Goal: Task Accomplishment & Management: Complete application form

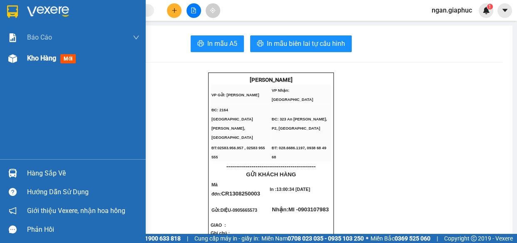
click at [36, 56] on span "Kho hàng" at bounding box center [41, 58] width 29 height 8
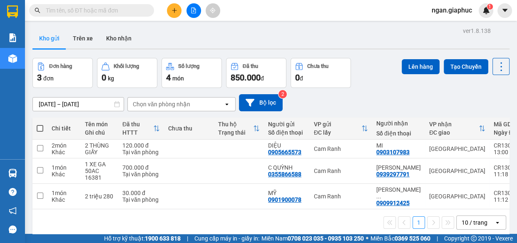
click at [446, 11] on span "ngan.giaphuc" at bounding box center [452, 10] width 54 height 10
click at [448, 25] on span "Đăng xuất" at bounding box center [456, 25] width 36 height 9
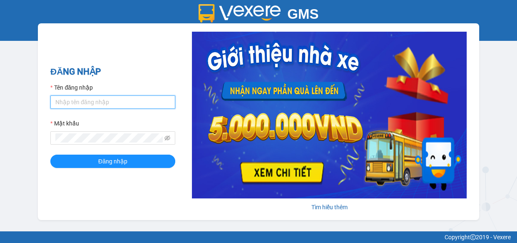
click at [82, 105] on input "Tên đăng nhập" at bounding box center [112, 101] width 125 height 13
type input "anh1.giaphuc"
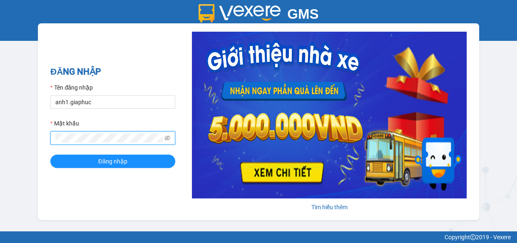
click at [50, 155] on button "Đăng nhập" at bounding box center [112, 161] width 125 height 13
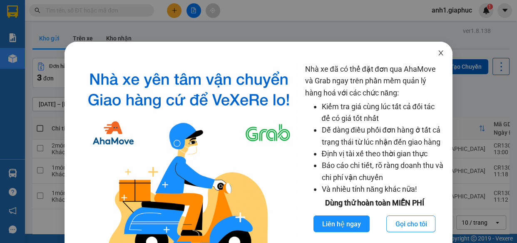
click at [438, 51] on icon "close" at bounding box center [441, 53] width 7 height 7
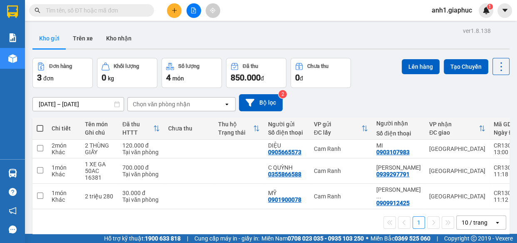
click at [462, 218] on div "10 / trang" at bounding box center [475, 222] width 26 height 8
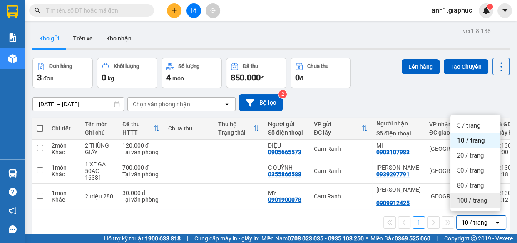
click at [461, 199] on span "100 / trang" at bounding box center [472, 200] width 30 height 8
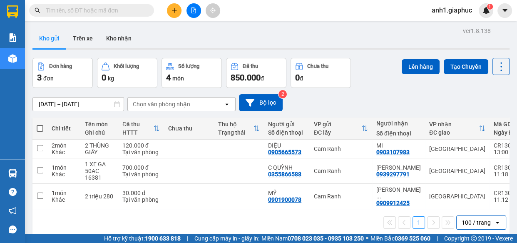
click at [87, 9] on input "text" at bounding box center [95, 10] width 98 height 9
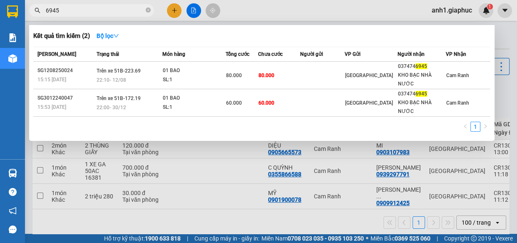
type input "6945"
click at [148, 10] on icon "close-circle" at bounding box center [148, 9] width 5 height 5
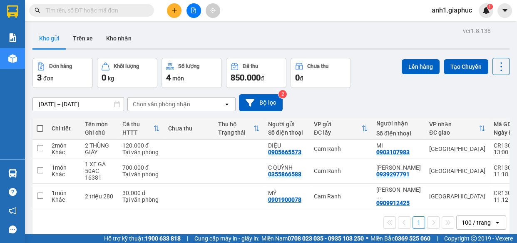
click at [65, 9] on input "text" at bounding box center [95, 10] width 98 height 9
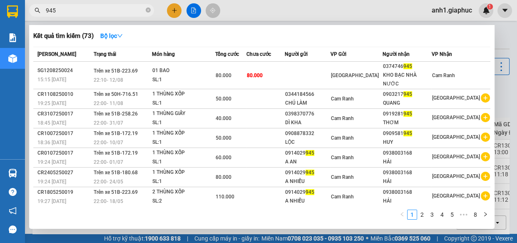
type input "945"
drag, startPoint x: 147, startPoint y: 9, endPoint x: 121, endPoint y: 2, distance: 27.2
click at [147, 9] on icon "close-circle" at bounding box center [148, 9] width 5 height 5
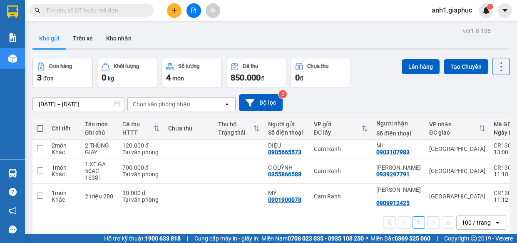
click at [87, 8] on input "text" at bounding box center [95, 10] width 98 height 9
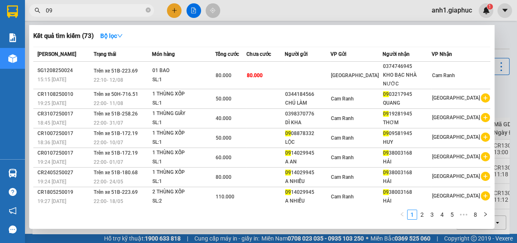
type input "093"
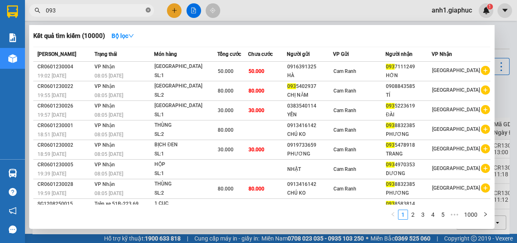
click at [149, 9] on icon "close-circle" at bounding box center [148, 9] width 5 height 5
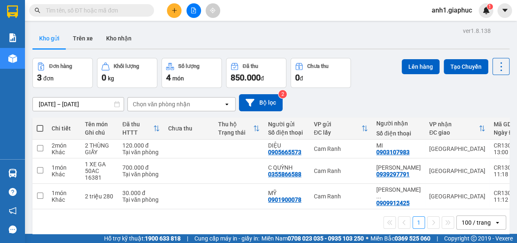
click at [84, 12] on input "text" at bounding box center [95, 10] width 98 height 9
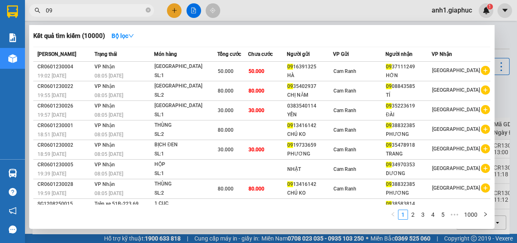
type input "093"
click at [147, 11] on icon "close-circle" at bounding box center [148, 9] width 5 height 5
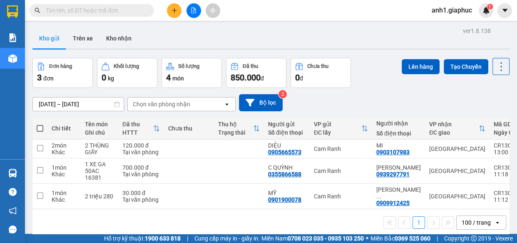
click at [85, 10] on input "text" at bounding box center [95, 10] width 98 height 9
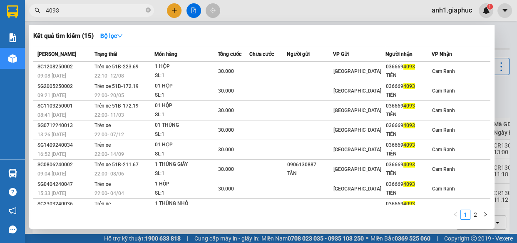
type input "4093"
click at [147, 10] on icon "close-circle" at bounding box center [148, 9] width 5 height 5
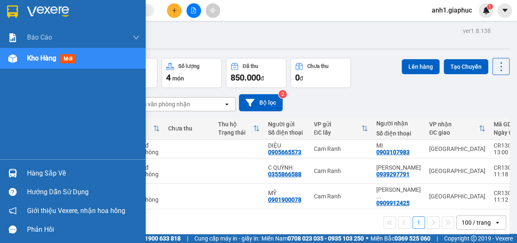
drag, startPoint x: 37, startPoint y: 59, endPoint x: 118, endPoint y: 70, distance: 82.0
click at [38, 59] on span "Kho hàng" at bounding box center [41, 58] width 29 height 8
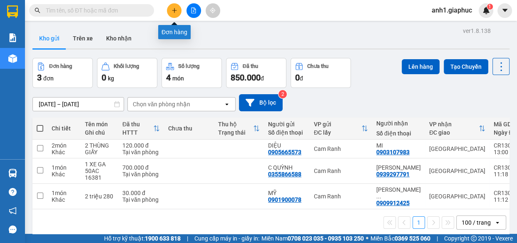
click at [175, 12] on icon "plus" at bounding box center [175, 10] width 6 height 6
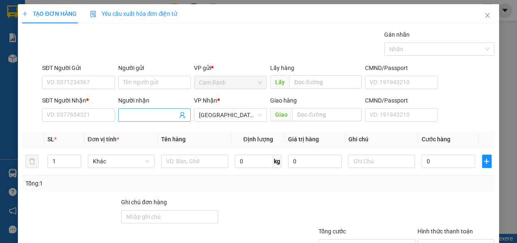
click at [137, 114] on input "Người nhận" at bounding box center [150, 114] width 55 height 9
type input "CHÚ TỶ"
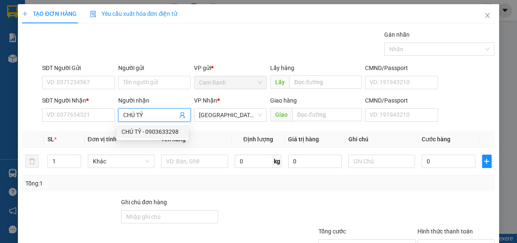
click at [159, 131] on div "CHÚ TỶ - 0903633298" at bounding box center [153, 131] width 62 height 9
type input "0903633298"
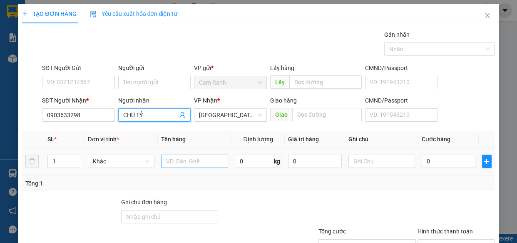
type input "CHÚ TỶ"
click at [187, 158] on input "text" at bounding box center [194, 161] width 67 height 13
type input "4 THÙNG GIẤY"
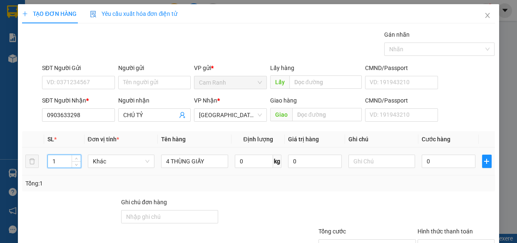
click at [57, 158] on input "1" at bounding box center [64, 161] width 32 height 12
type input "4"
click at [430, 162] on input "0" at bounding box center [449, 161] width 54 height 13
type input "1"
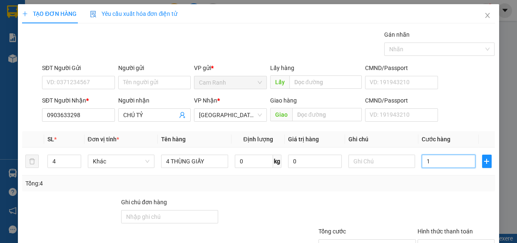
type input "1"
type input "16"
type input "160"
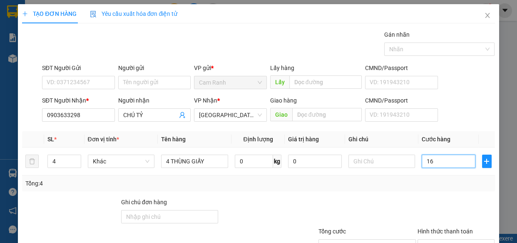
type input "160"
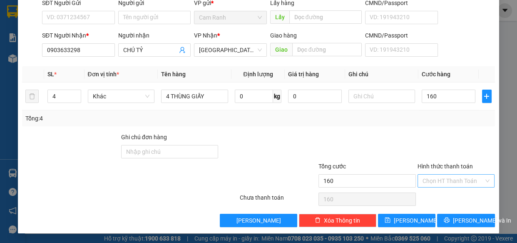
type input "160.000"
click at [444, 177] on input "Hình thức thanh toán" at bounding box center [454, 181] width 62 height 12
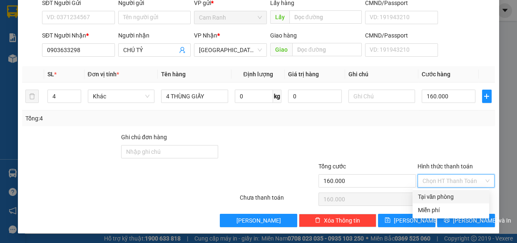
drag, startPoint x: 441, startPoint y: 196, endPoint x: 441, endPoint y: 202, distance: 5.8
click at [441, 197] on div "Tại văn phòng" at bounding box center [451, 196] width 67 height 9
type input "0"
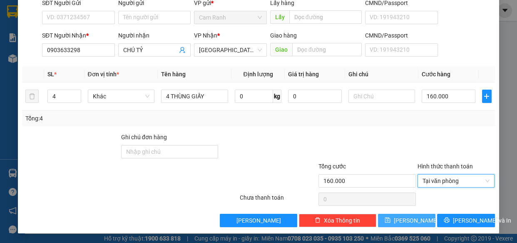
click at [409, 221] on span "[PERSON_NAME]" at bounding box center [416, 220] width 45 height 9
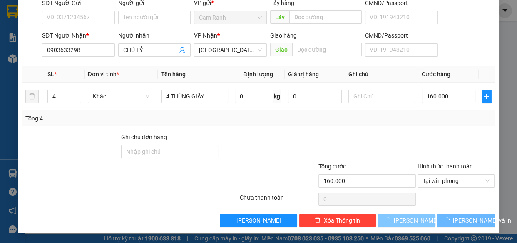
type input "1"
type input "0"
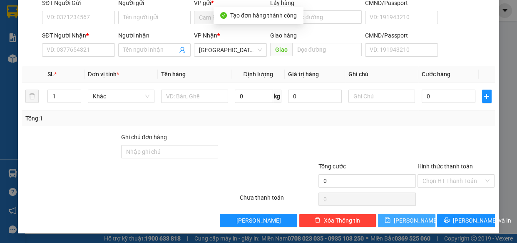
scroll to position [0, 0]
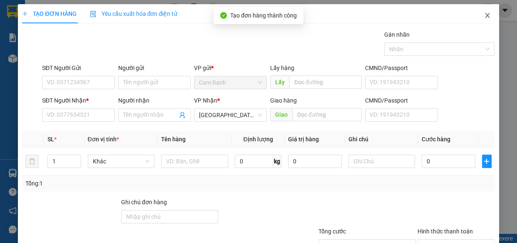
click at [484, 16] on icon "close" at bounding box center [487, 15] width 7 height 7
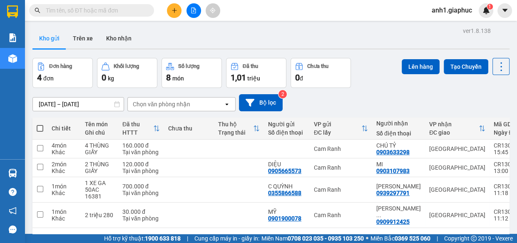
click at [75, 13] on input "text" at bounding box center [95, 10] width 98 height 9
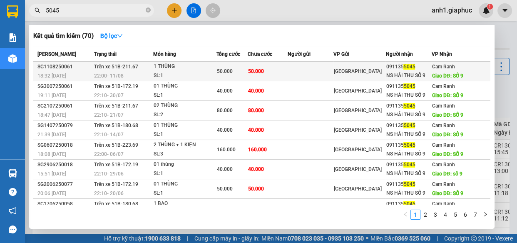
type input "5045"
click at [287, 71] on td "50.000" at bounding box center [268, 72] width 40 height 20
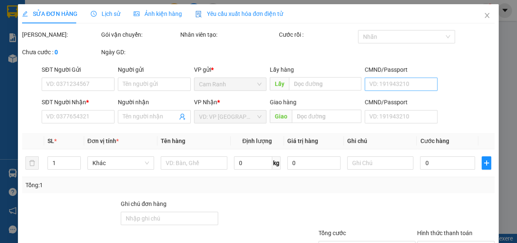
type input "0911355045"
type input "NS HẢI THU SỐ 9"
type input "SỐ 9"
type input "50.000"
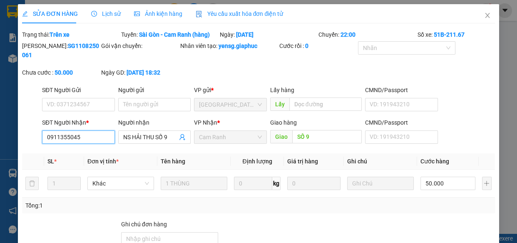
drag, startPoint x: 44, startPoint y: 137, endPoint x: 90, endPoint y: 140, distance: 46.7
click at [90, 140] on input "0911355045" at bounding box center [78, 136] width 73 height 13
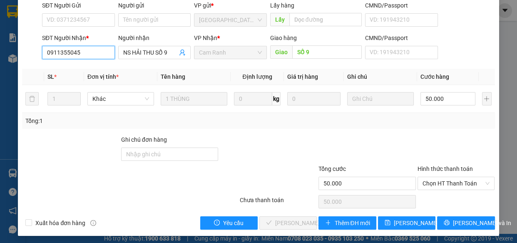
scroll to position [87, 0]
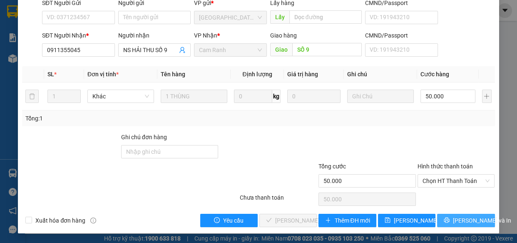
click at [446, 221] on icon "printer" at bounding box center [447, 220] width 6 height 6
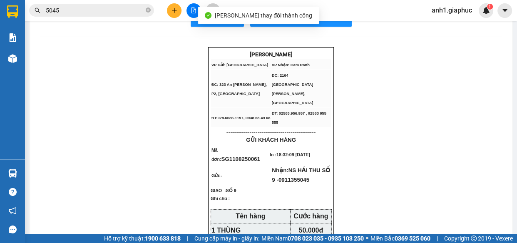
scroll to position [37, 0]
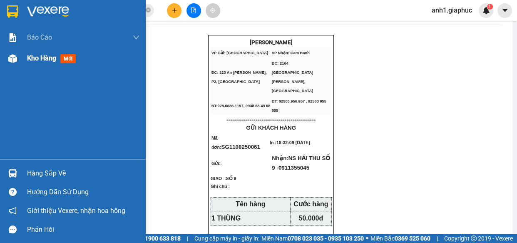
click at [29, 60] on span "Kho hàng" at bounding box center [41, 58] width 29 height 8
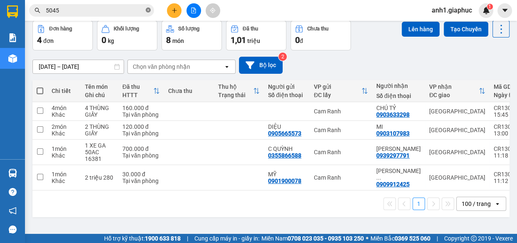
drag, startPoint x: 147, startPoint y: 10, endPoint x: 32, endPoint y: 17, distance: 115.1
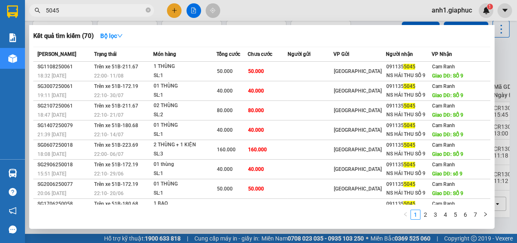
click at [147, 10] on icon "close-circle" at bounding box center [148, 9] width 5 height 5
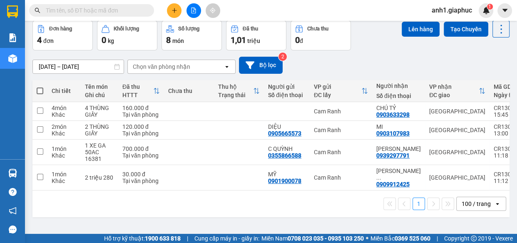
click at [64, 9] on input "text" at bounding box center [95, 10] width 98 height 9
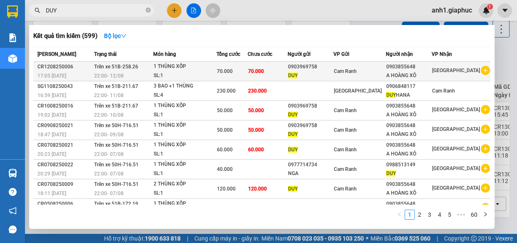
type input "DUY"
drag, startPoint x: 300, startPoint y: 65, endPoint x: 328, endPoint y: 68, distance: 28.1
click at [328, 68] on div "0903969758" at bounding box center [310, 66] width 45 height 9
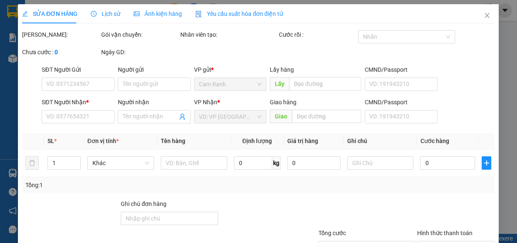
type input "0903969758"
type input "DUY"
type input "0903855648"
type input "A HOÀNG XÔ"
type input "70.000"
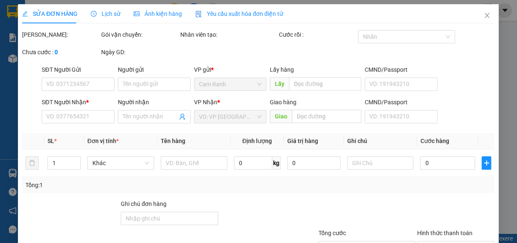
type input "70.000"
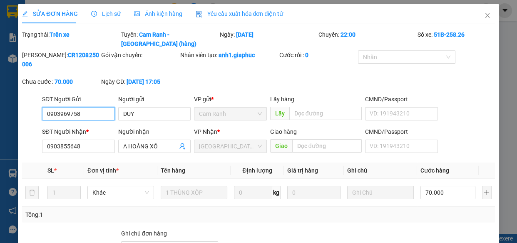
drag, startPoint x: 45, startPoint y: 104, endPoint x: 92, endPoint y: 107, distance: 46.4
click at [92, 107] on input "0903969758" at bounding box center [78, 113] width 73 height 13
click at [484, 16] on icon "close" at bounding box center [487, 15] width 7 height 7
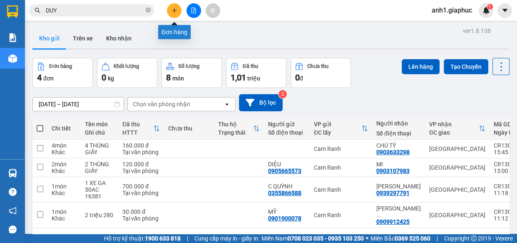
click at [176, 10] on icon "plus" at bounding box center [175, 10] width 6 height 6
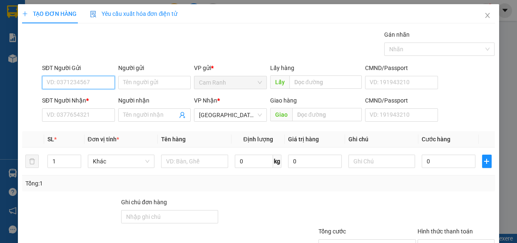
paste input "0903969758"
type input "0903969758"
click at [85, 96] on div "0903969758 - DUY" at bounding box center [78, 99] width 62 height 9
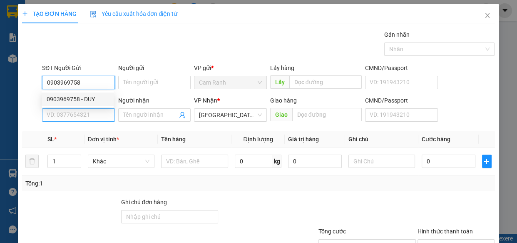
type input "DUY"
type input "0903969758"
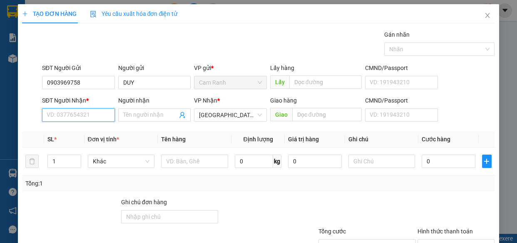
click at [82, 113] on input "SĐT Người Nhận *" at bounding box center [78, 114] width 73 height 13
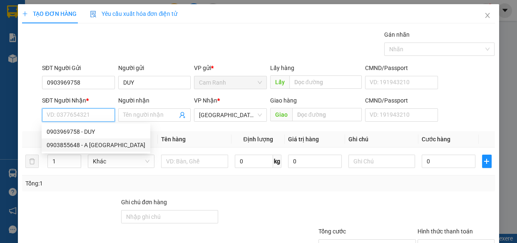
click at [96, 144] on div "0903855648 - A [GEOGRAPHIC_DATA]" at bounding box center [96, 144] width 99 height 9
type input "0903855648"
type input "A HOÀNG XÔ"
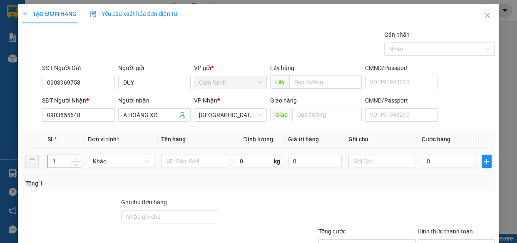
click at [57, 162] on input "1" at bounding box center [64, 161] width 32 height 12
type input "2"
click at [197, 159] on input "text" at bounding box center [194, 161] width 67 height 13
type input "2 THÙNG XỐP"
click at [57, 158] on input "2" at bounding box center [64, 161] width 32 height 12
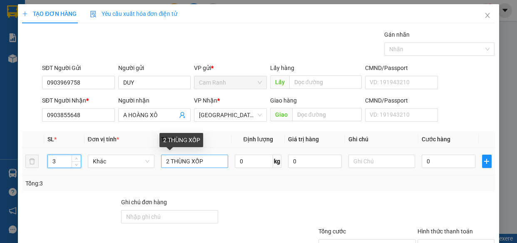
type input "3"
click at [167, 160] on input "2 THÙNG XỐP" at bounding box center [194, 161] width 67 height 13
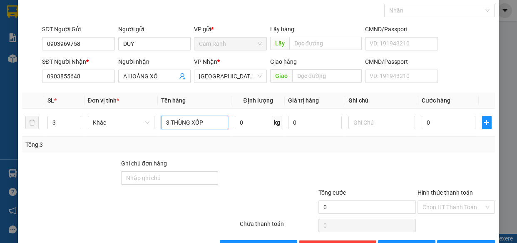
scroll to position [65, 0]
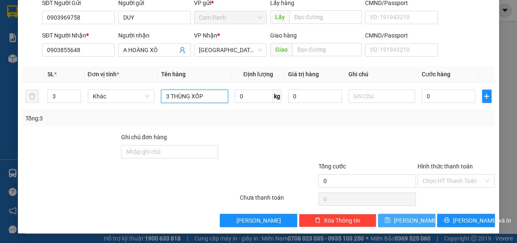
type input "3 THÙNG XỐP"
click at [405, 222] on span "[PERSON_NAME]" at bounding box center [416, 220] width 45 height 9
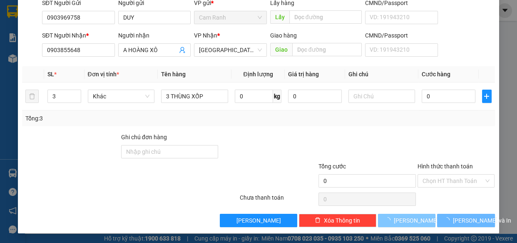
type input "1"
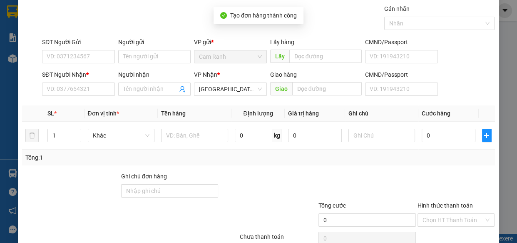
scroll to position [0, 0]
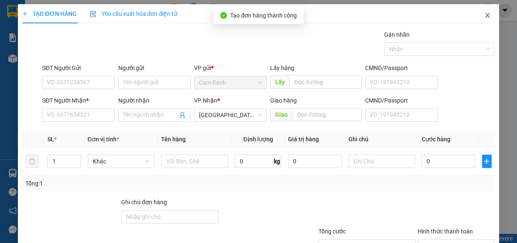
click at [485, 14] on icon "close" at bounding box center [487, 15] width 5 height 5
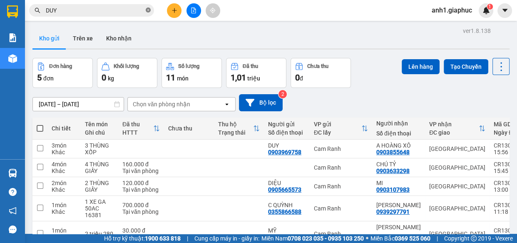
click at [147, 10] on icon "close-circle" at bounding box center [148, 9] width 5 height 5
